Goal: Task Accomplishment & Management: Use online tool/utility

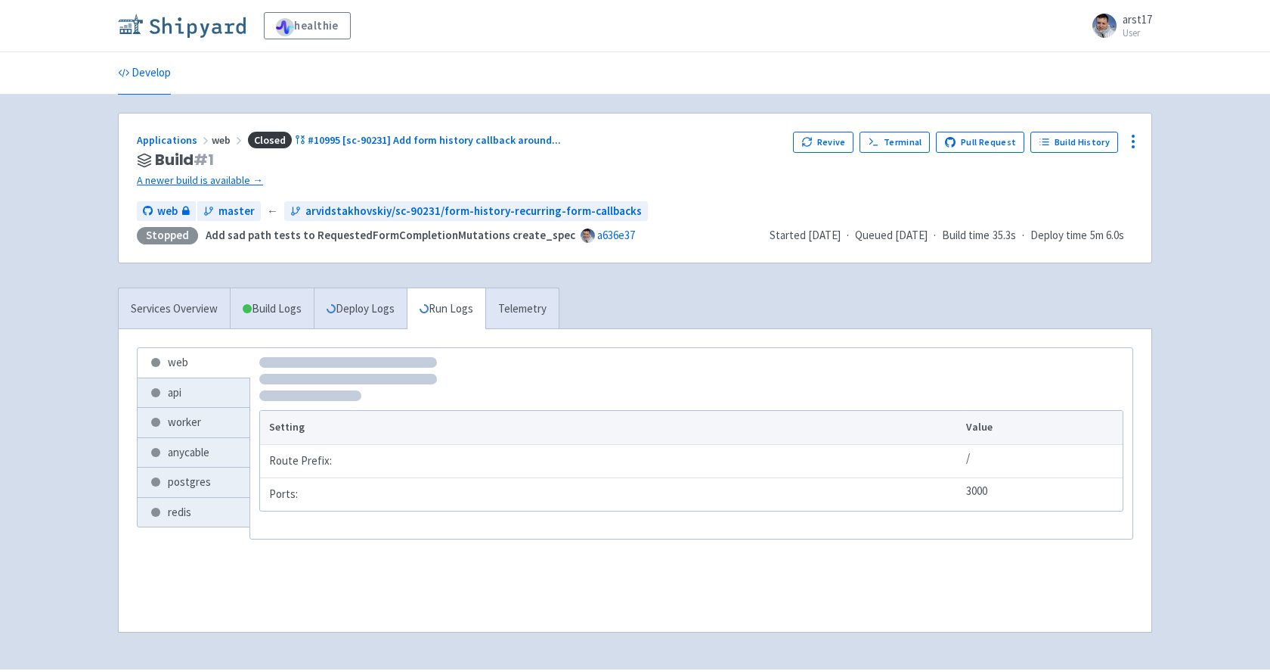
click at [187, 20] on img at bounding box center [182, 26] width 128 height 24
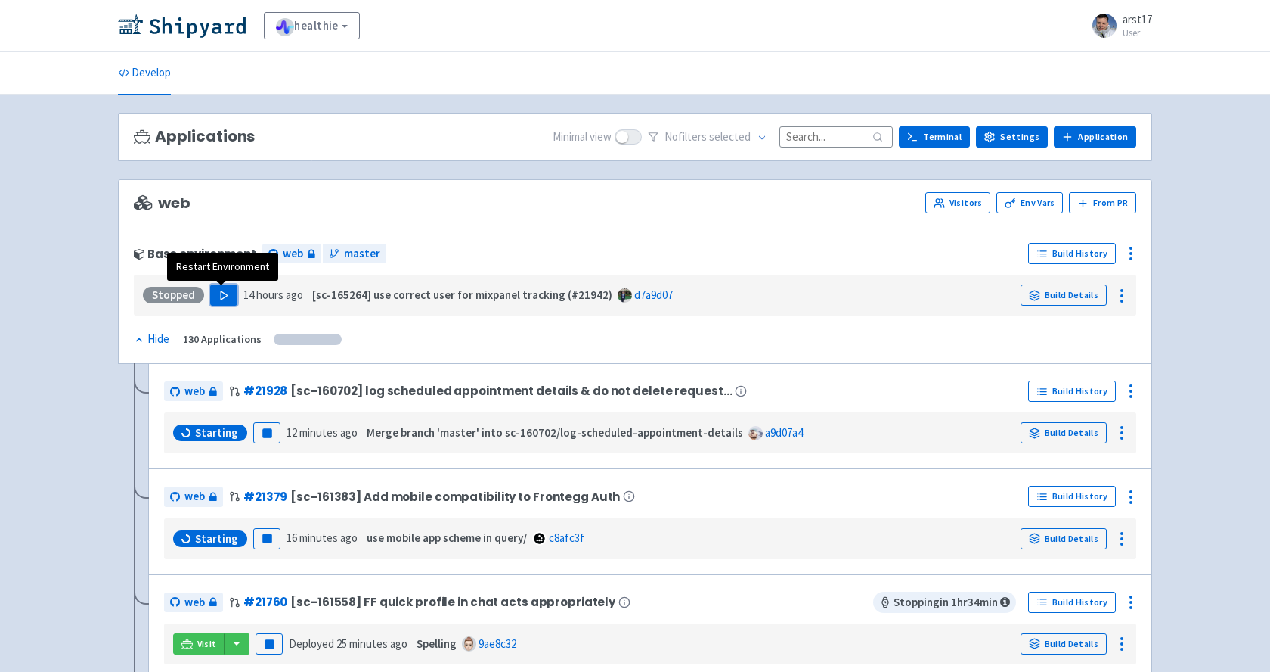
click at [219, 304] on button "Play" at bounding box center [223, 294] width 27 height 21
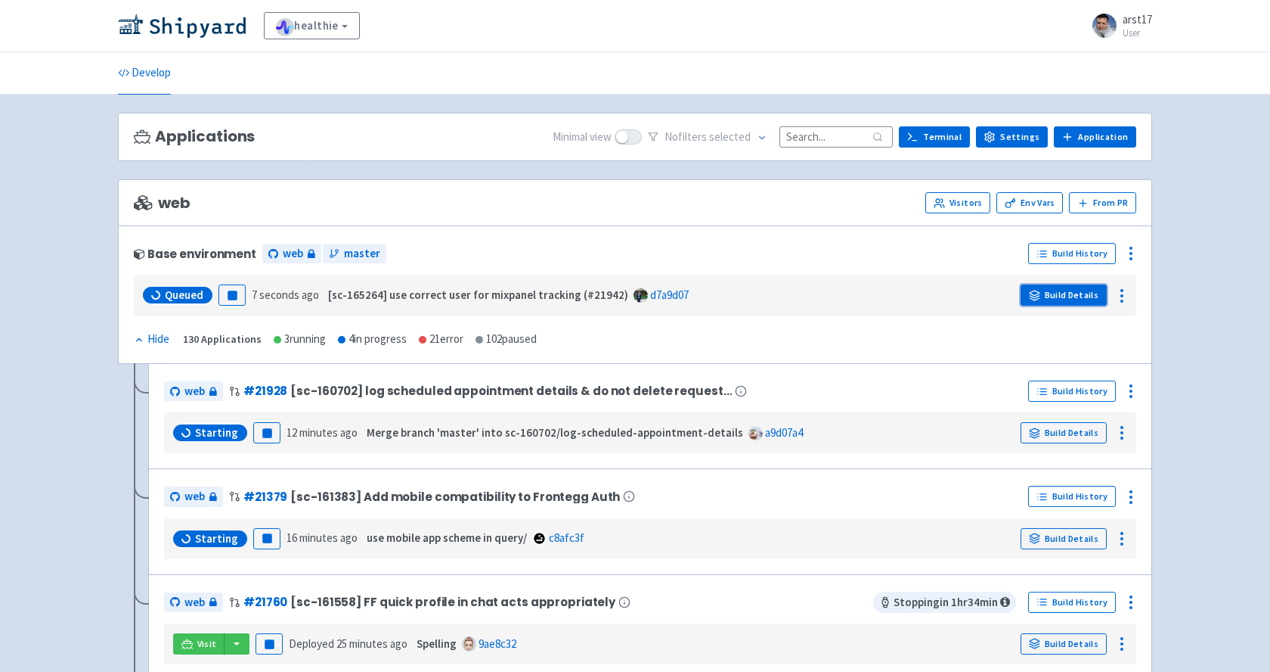
click at [1090, 302] on link "Build Details" at bounding box center [1064, 294] width 86 height 21
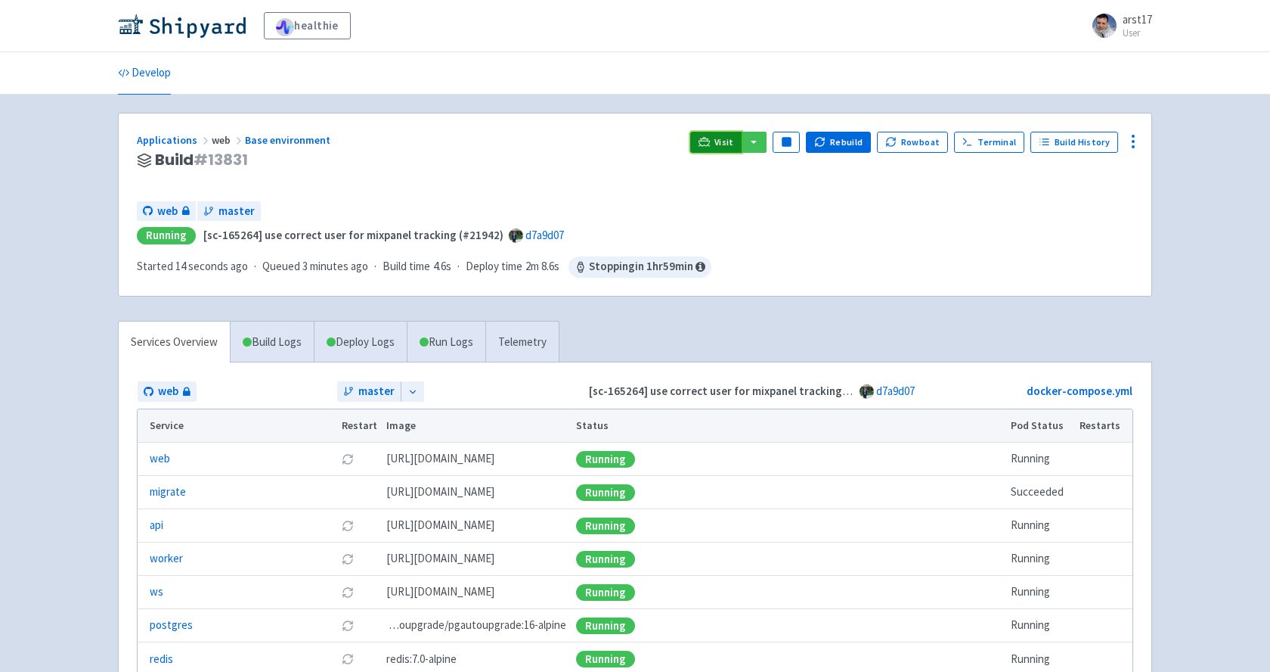
click at [727, 134] on link "Visit" at bounding box center [715, 142] width 51 height 21
